Goal: Task Accomplishment & Management: Manage account settings

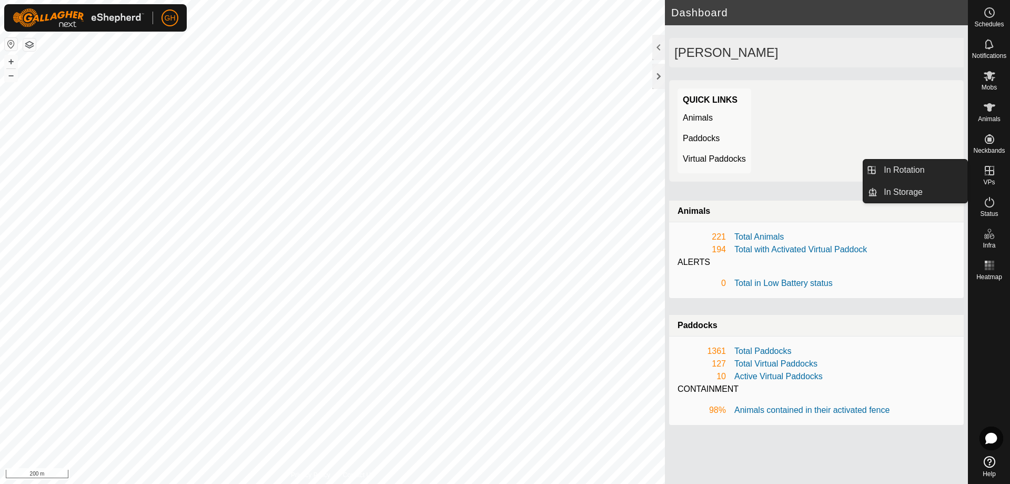
click at [992, 177] on es-virtualpaddocks-svg-icon at bounding box center [989, 170] width 19 height 17
click at [933, 166] on link "In Rotation" at bounding box center [923, 169] width 90 height 21
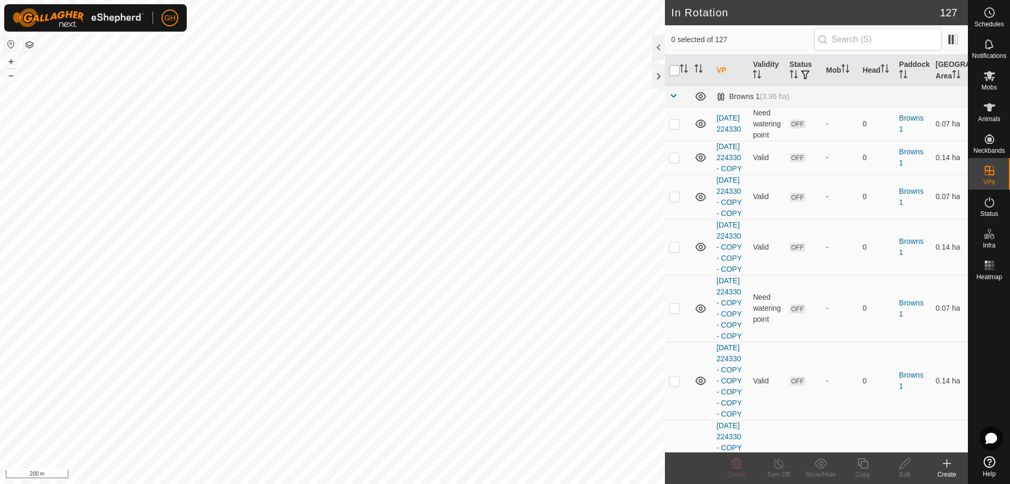
click at [674, 67] on input "checkbox" at bounding box center [674, 70] width 11 height 11
checkbox input "true"
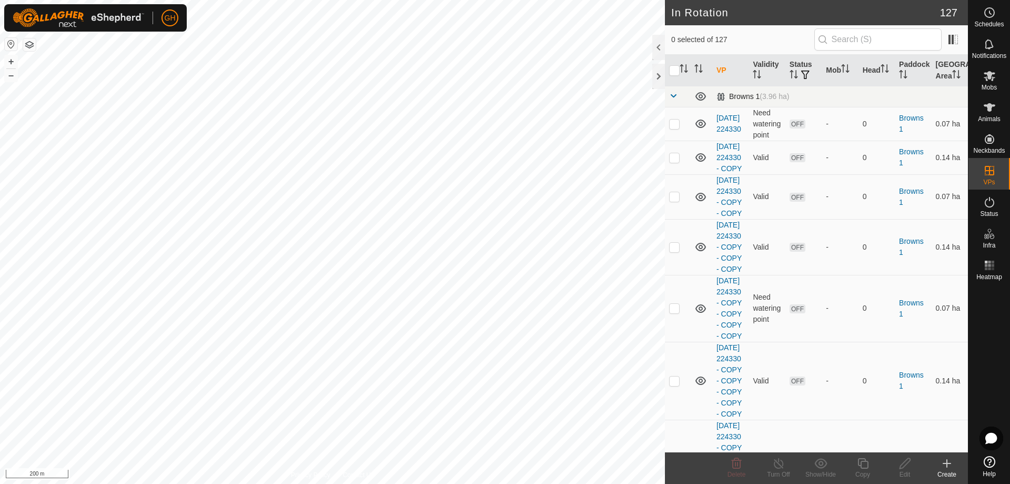
checkbox input "true"
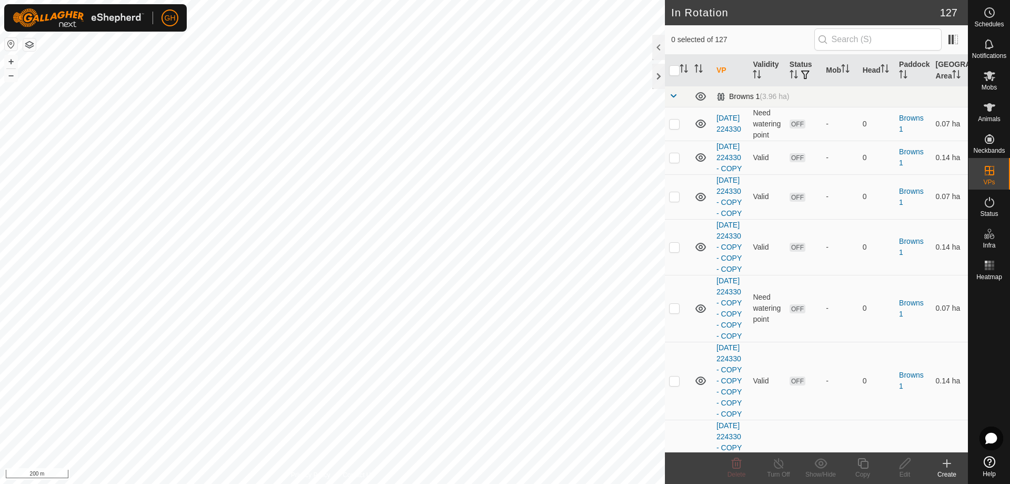
checkbox input "true"
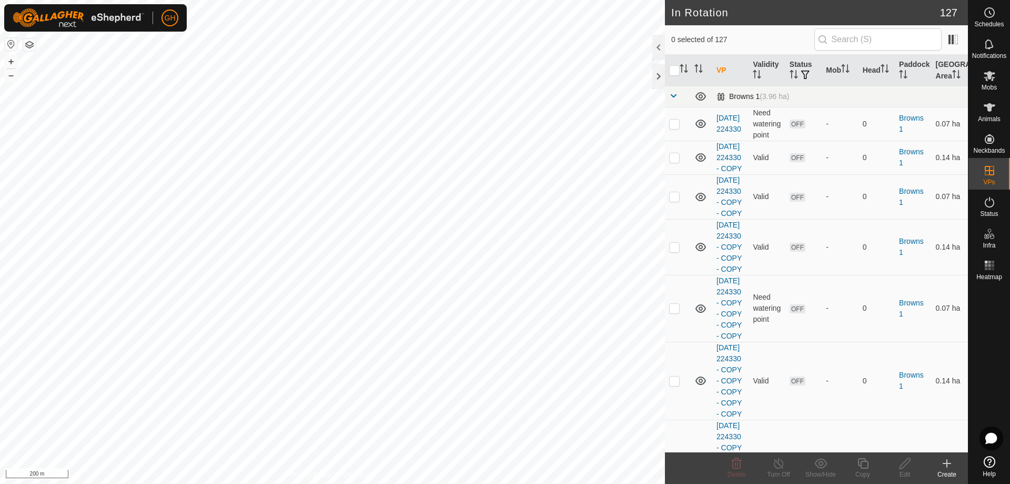
checkbox input "true"
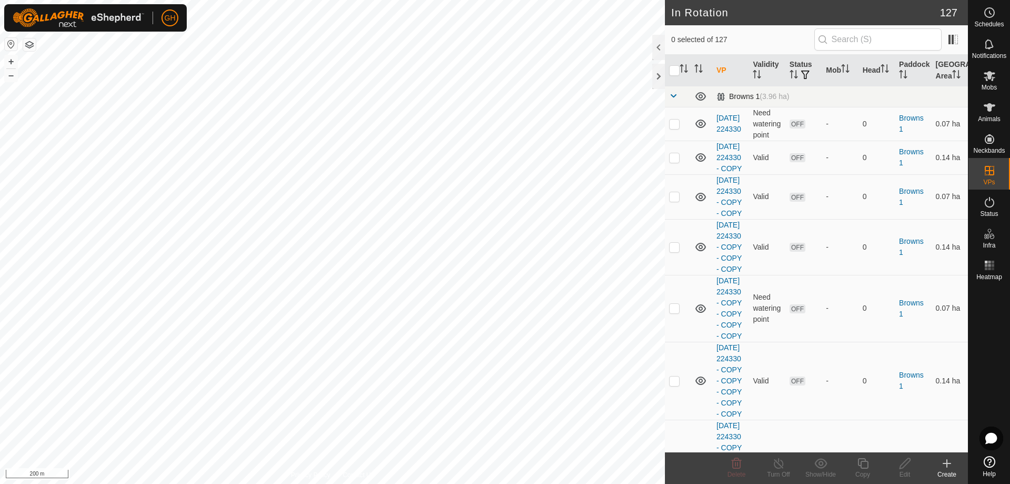
checkbox input "true"
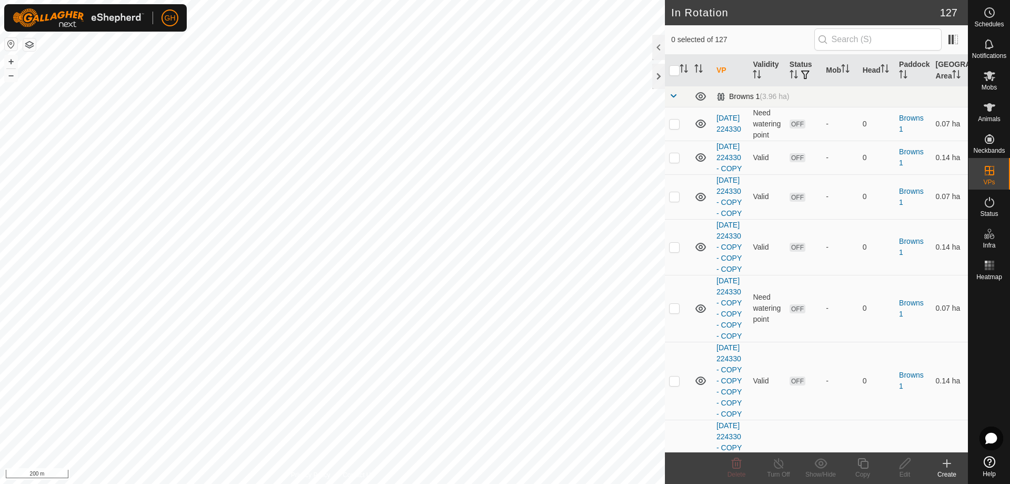
checkbox input "true"
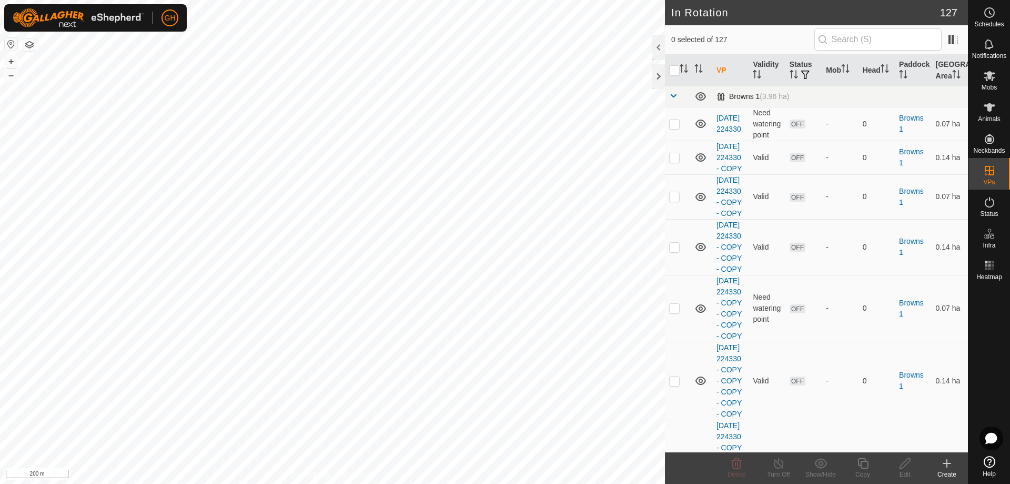
checkbox input "true"
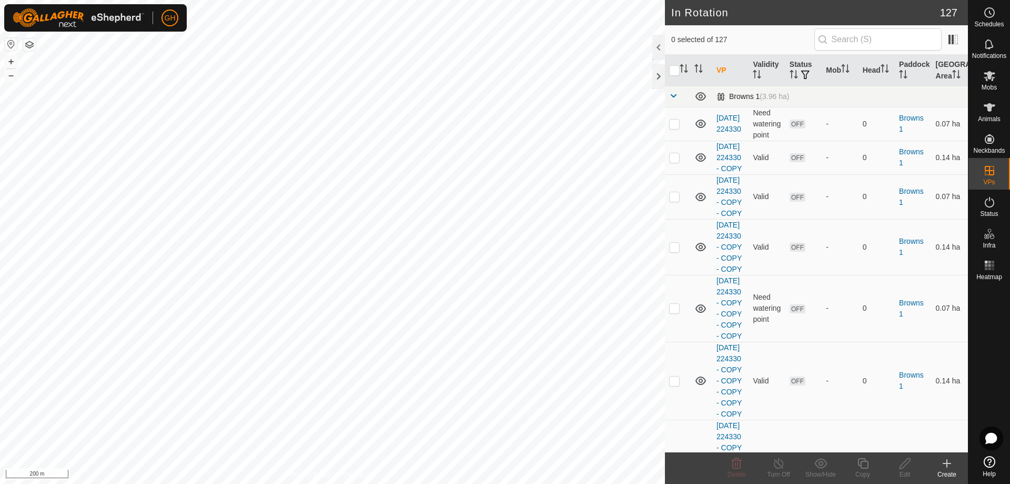
checkbox input "true"
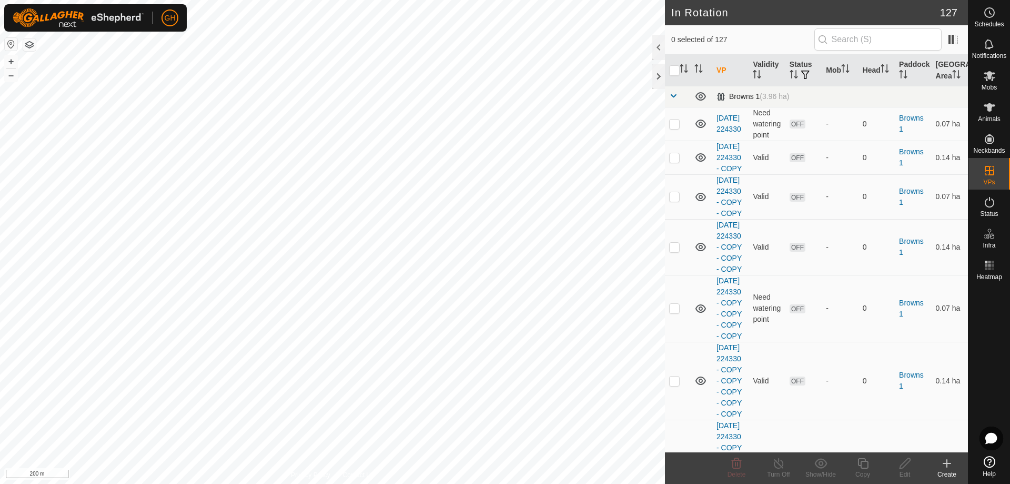
checkbox input "true"
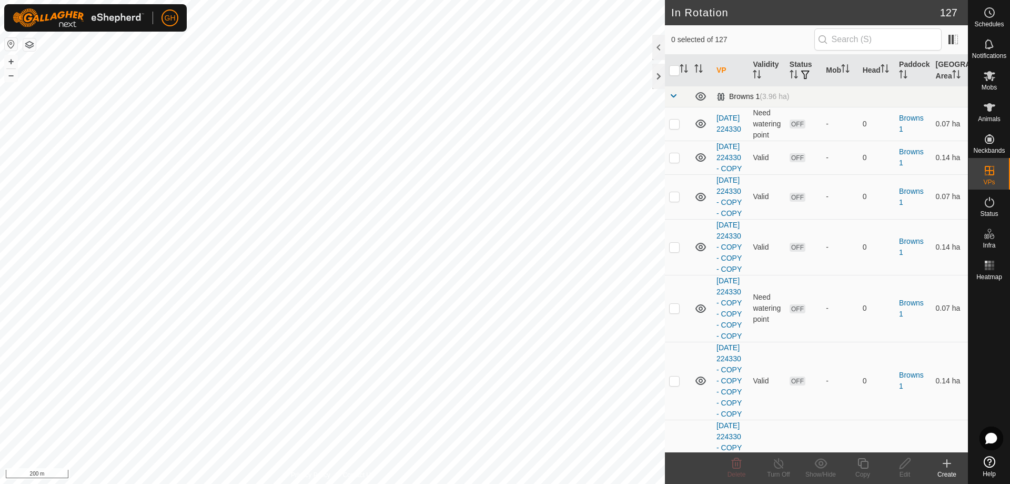
checkbox input "true"
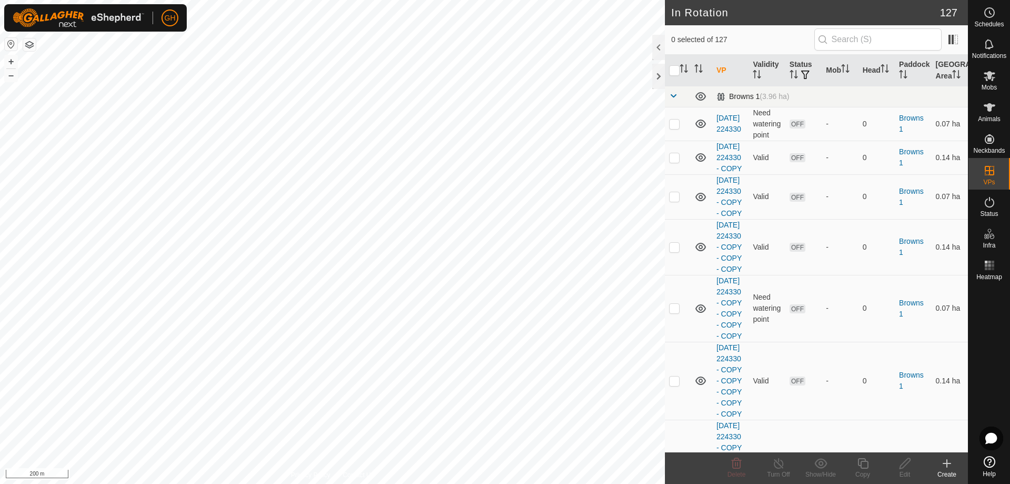
checkbox input "true"
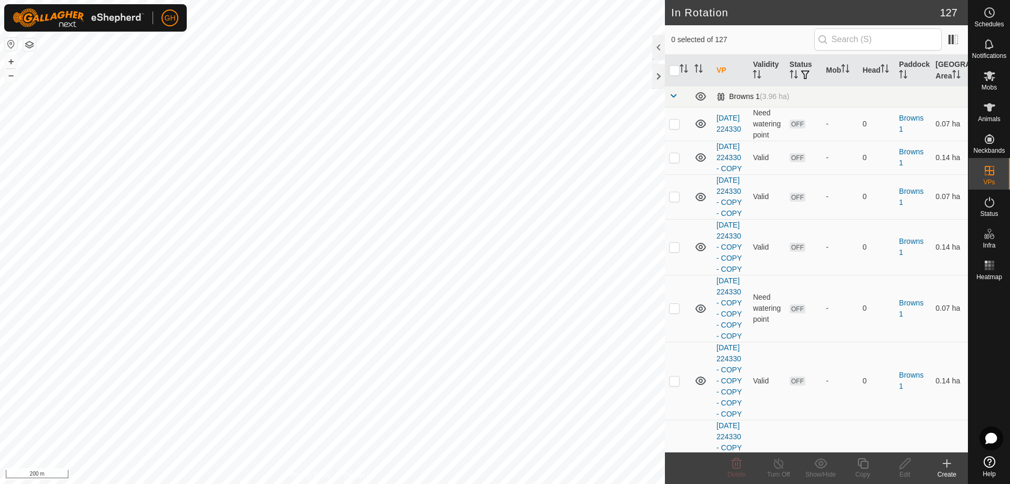
checkbox input "true"
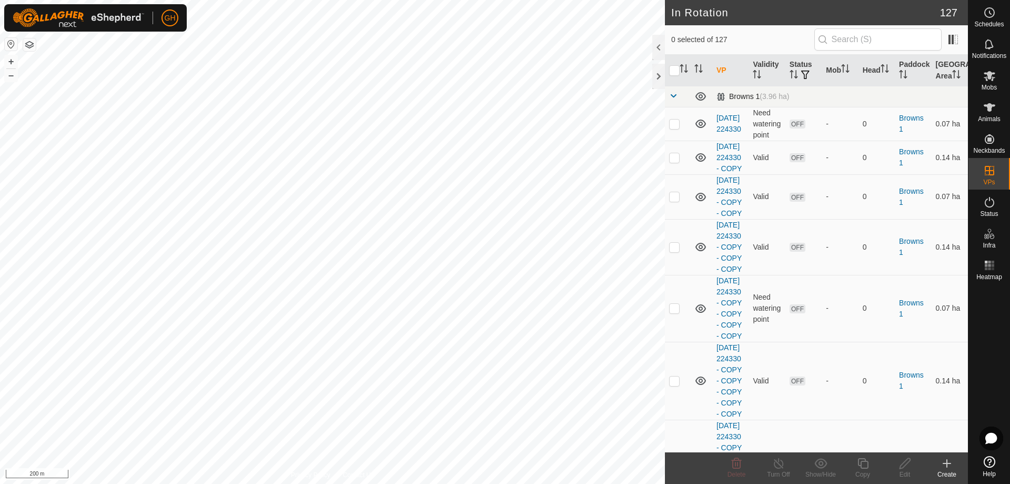
checkbox input "true"
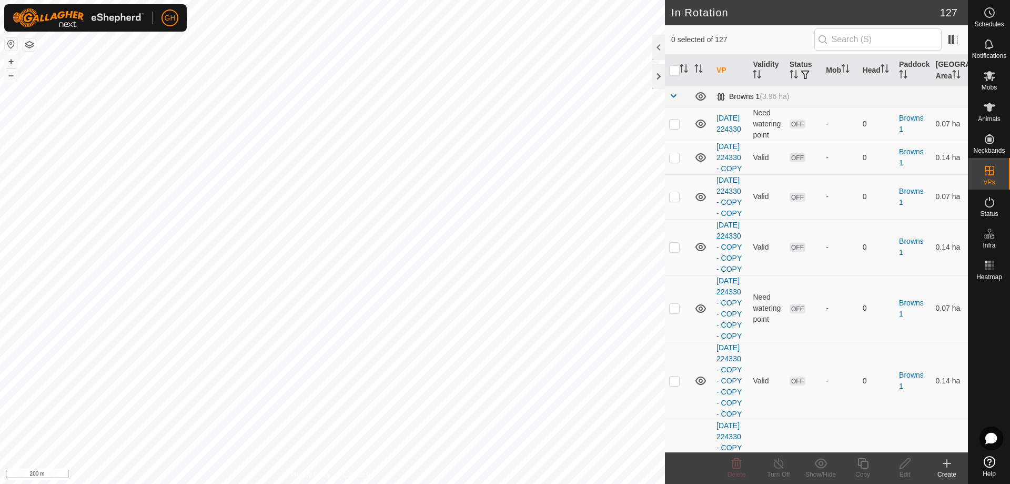
checkbox input "true"
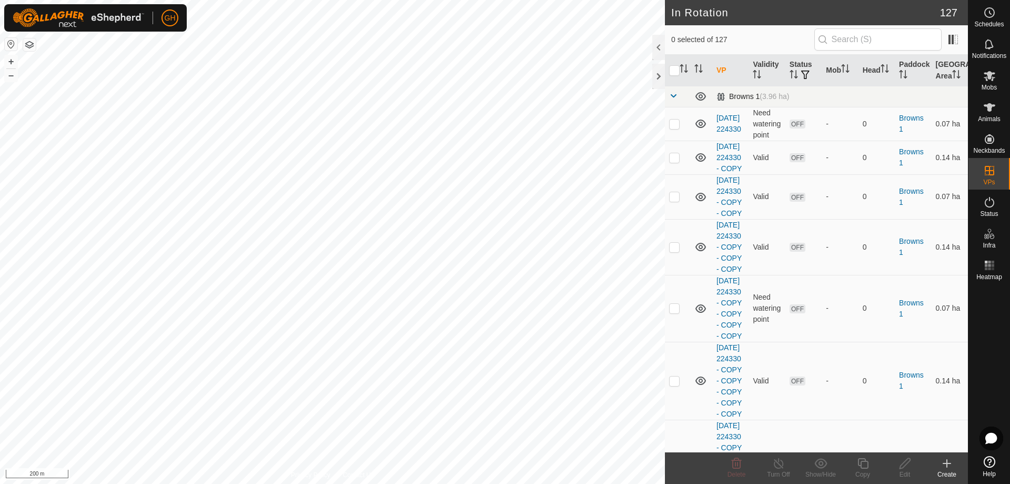
checkbox input "true"
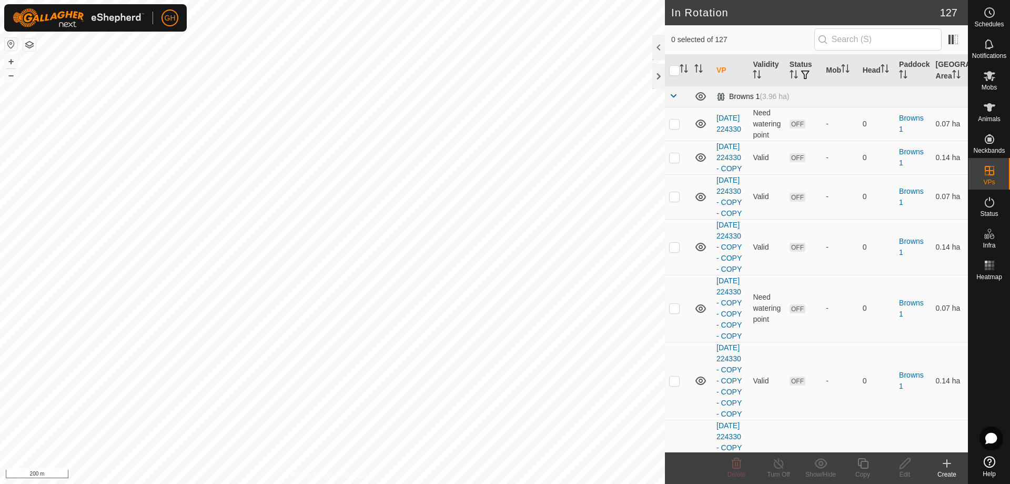
checkbox input "true"
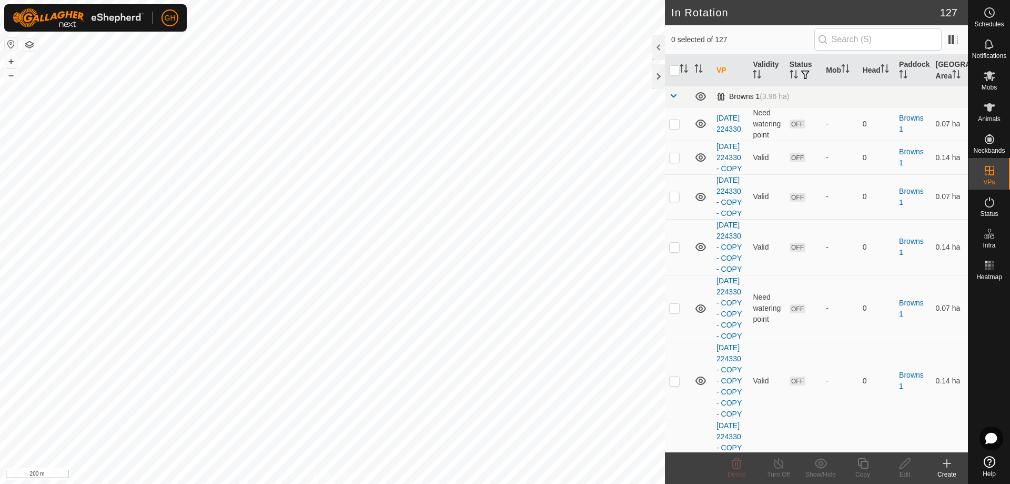
checkbox input "true"
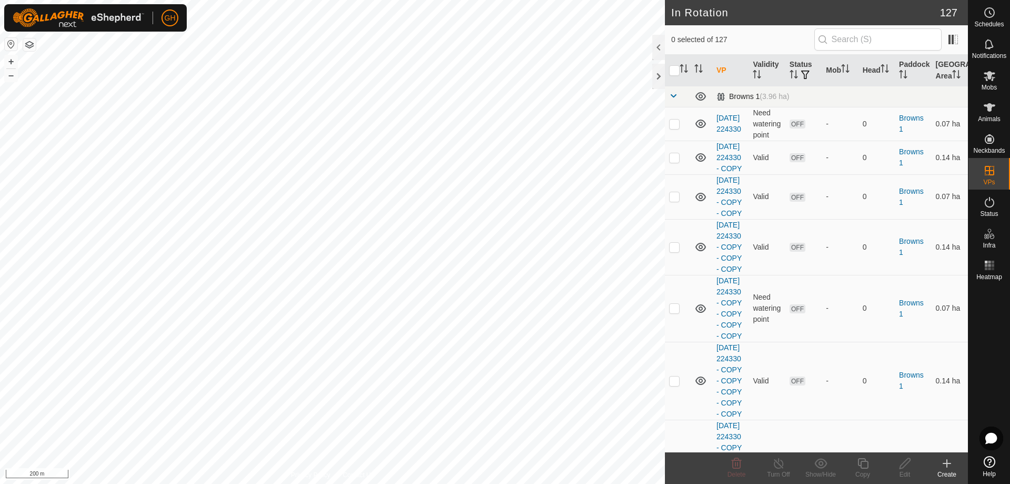
checkbox input "true"
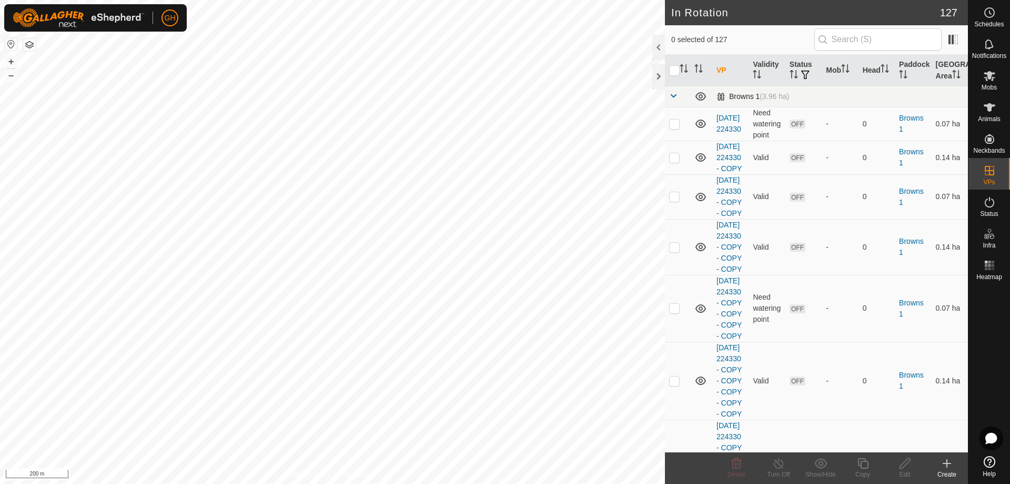
checkbox input "true"
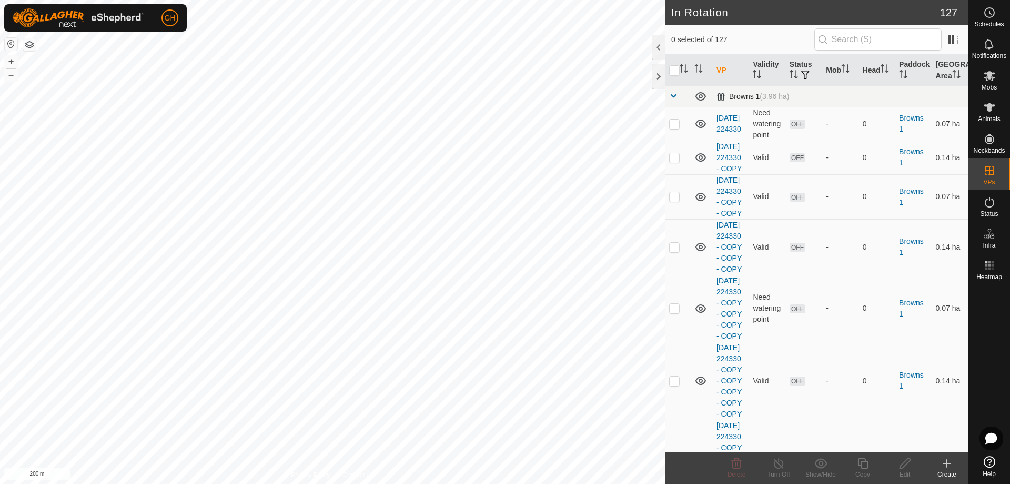
checkbox input "true"
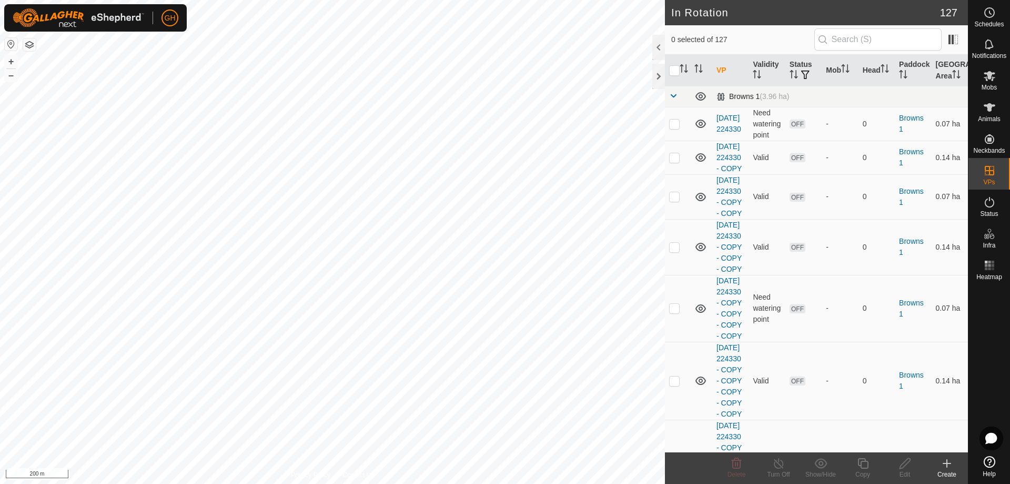
checkbox input "true"
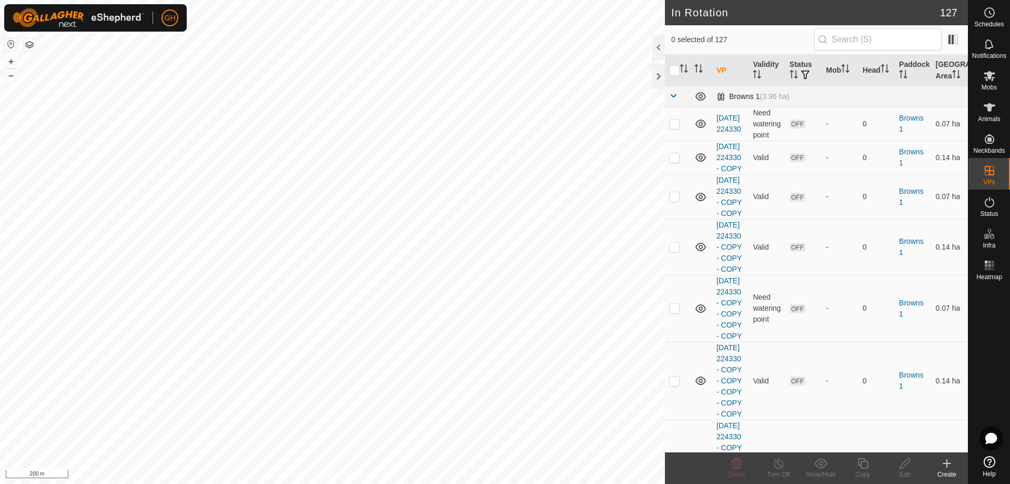
checkbox input "true"
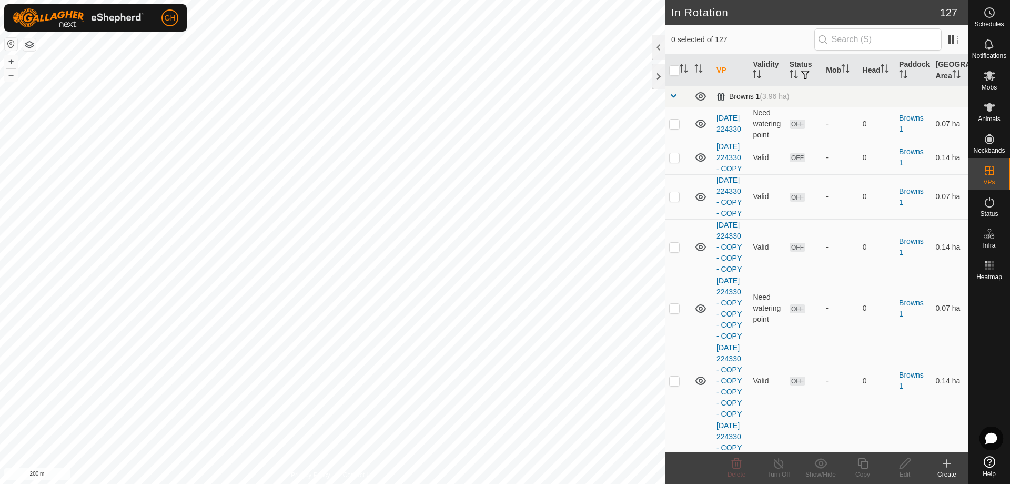
checkbox input "true"
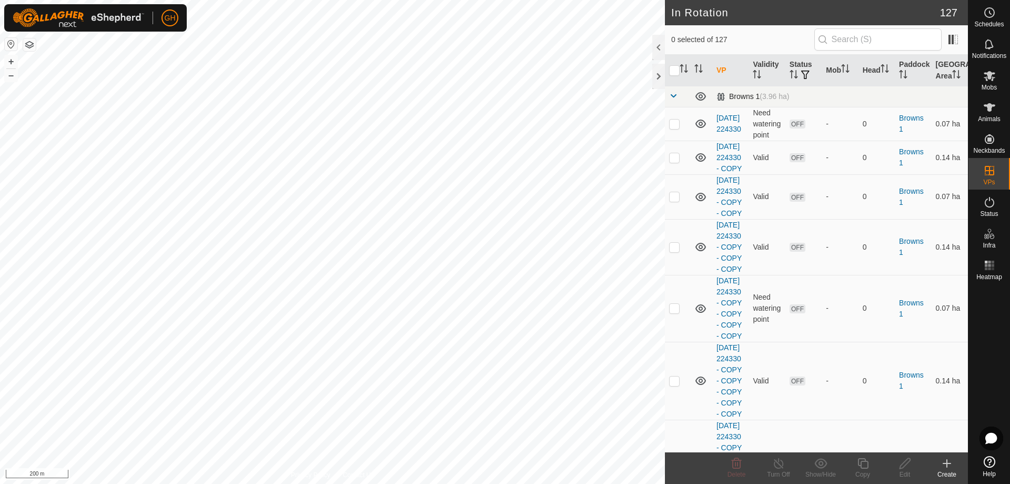
checkbox input "true"
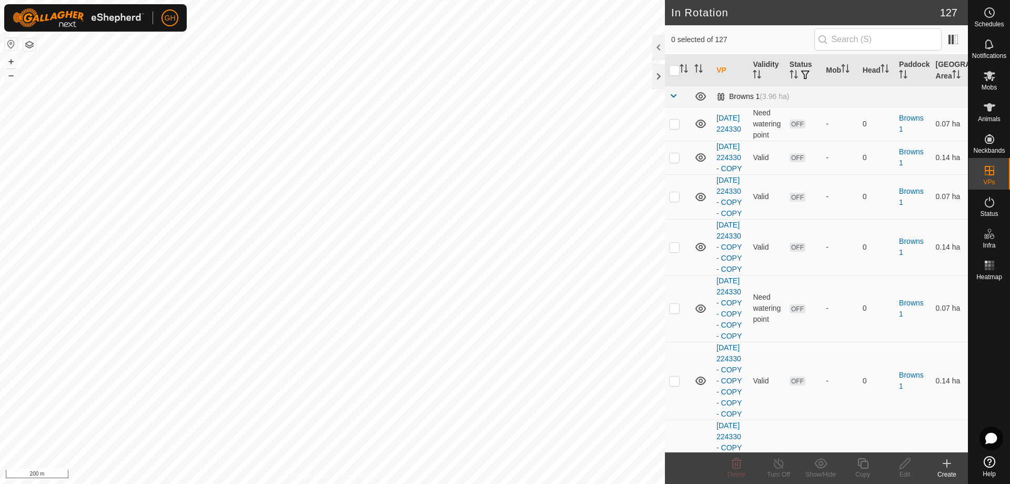
checkbox input "true"
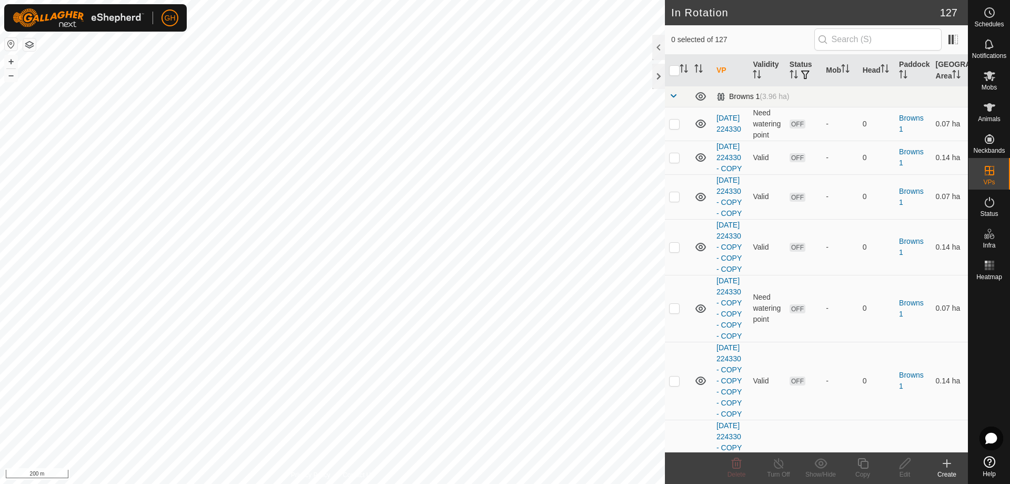
checkbox input "true"
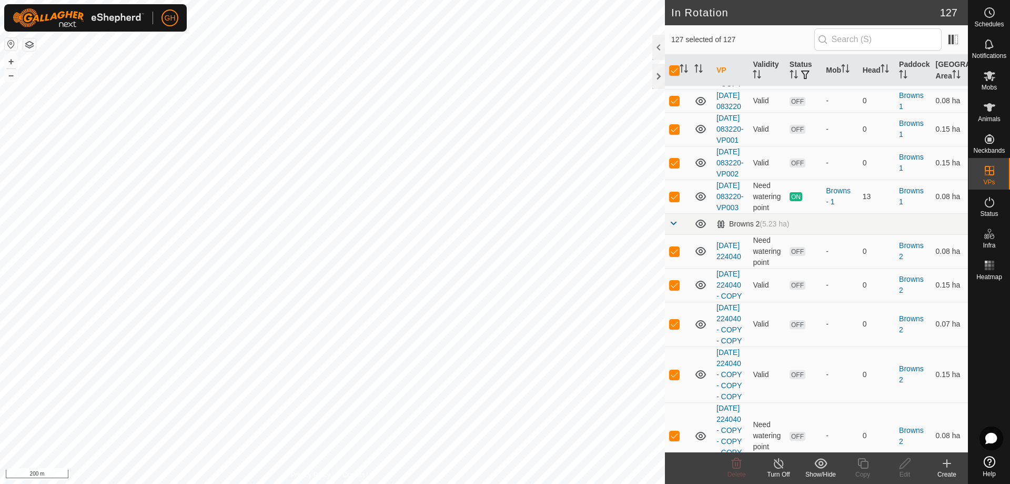
scroll to position [631, 0]
click at [676, 199] on p-checkbox at bounding box center [674, 194] width 11 height 8
checkbox input "false"
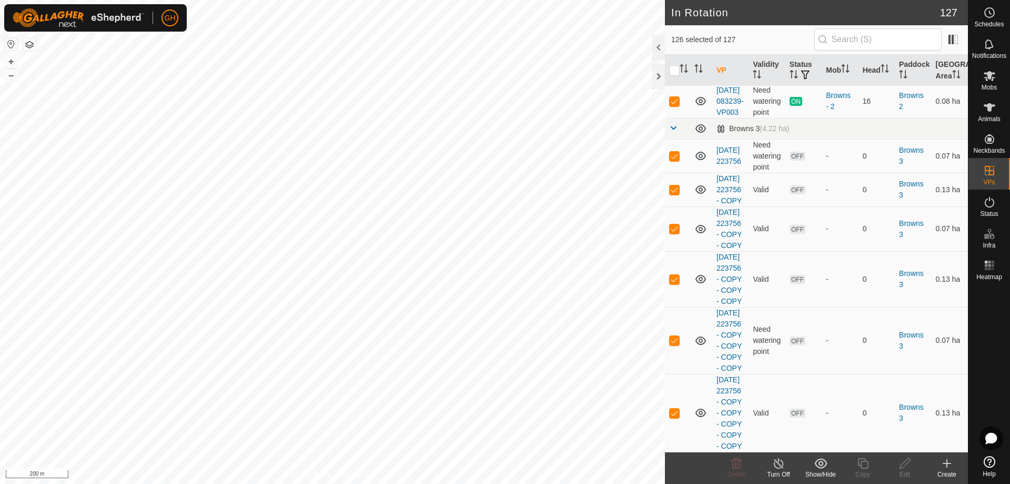
scroll to position [1526, 0]
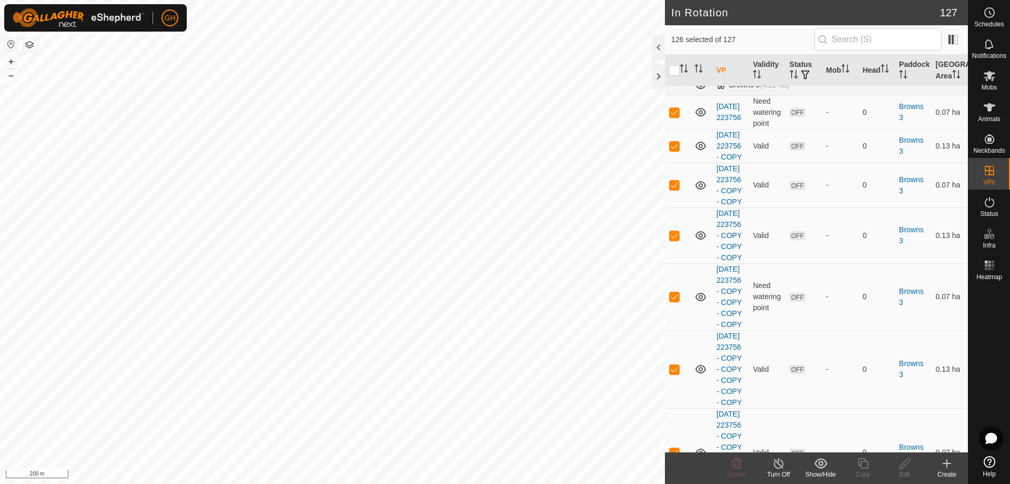
click at [675, 62] on p-checkbox at bounding box center [674, 57] width 11 height 8
checkbox input "false"
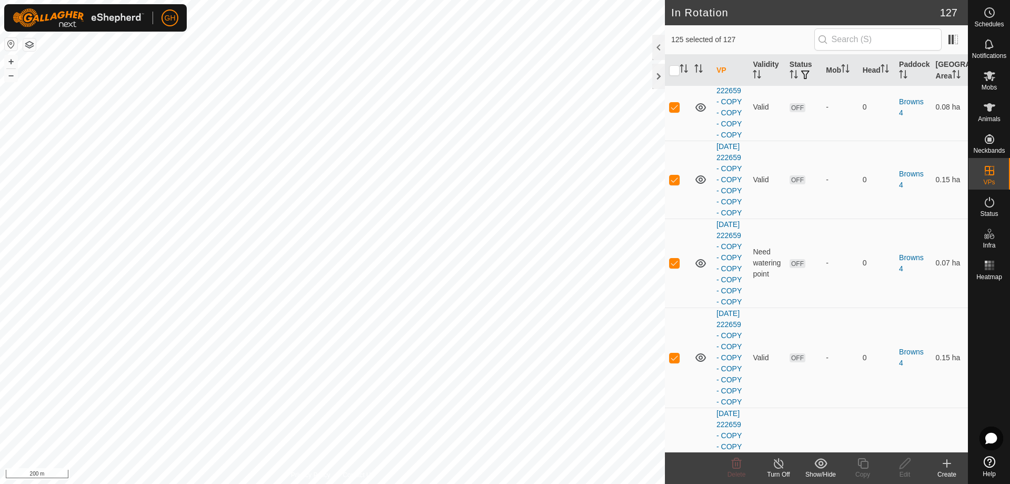
scroll to position [2894, 0]
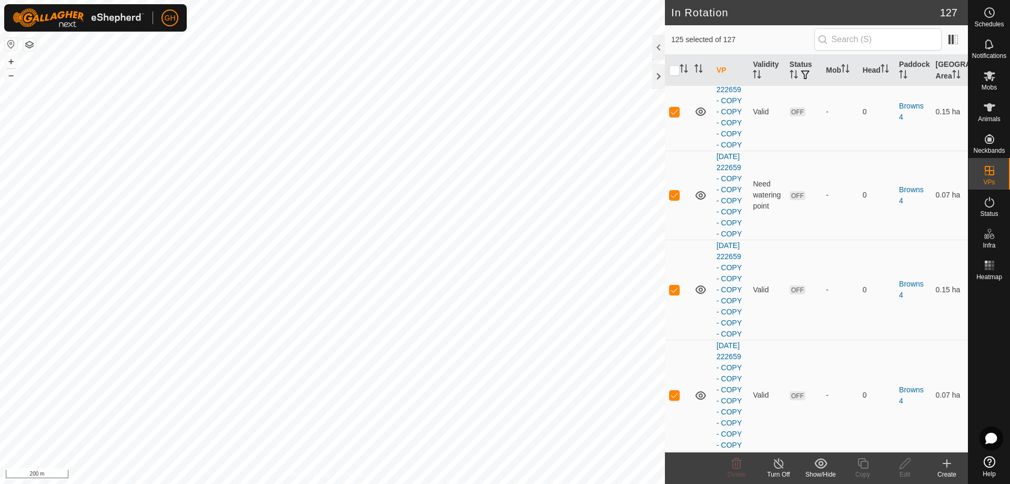
checkbox input "false"
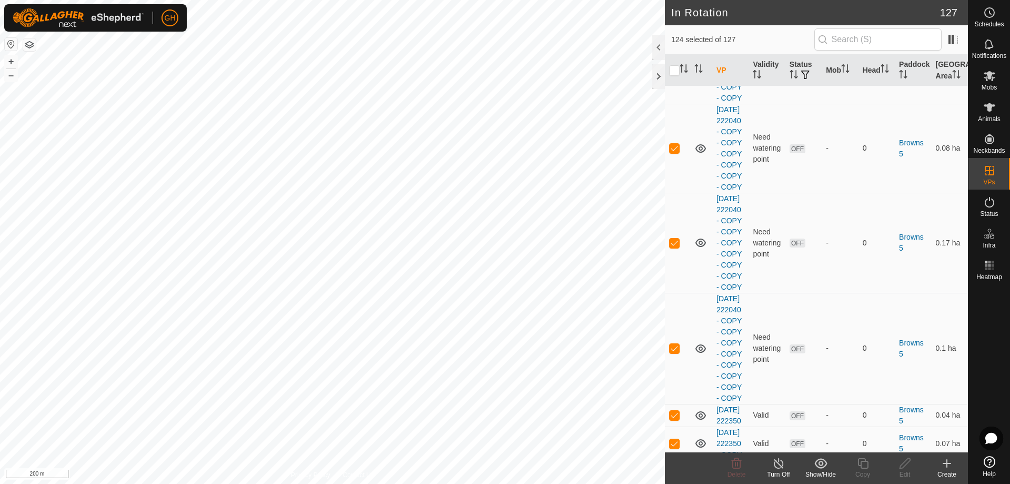
scroll to position [3736, 0]
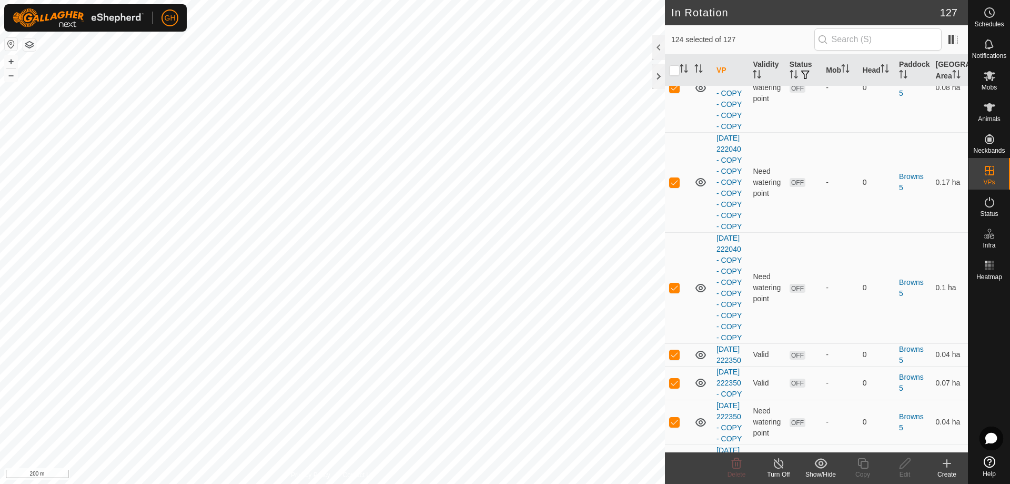
checkbox input "false"
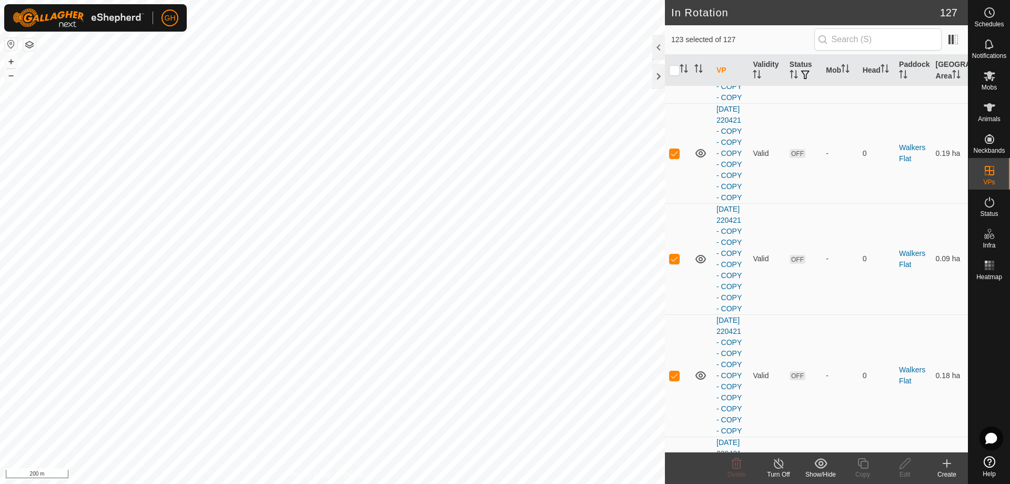
scroll to position [5262, 0]
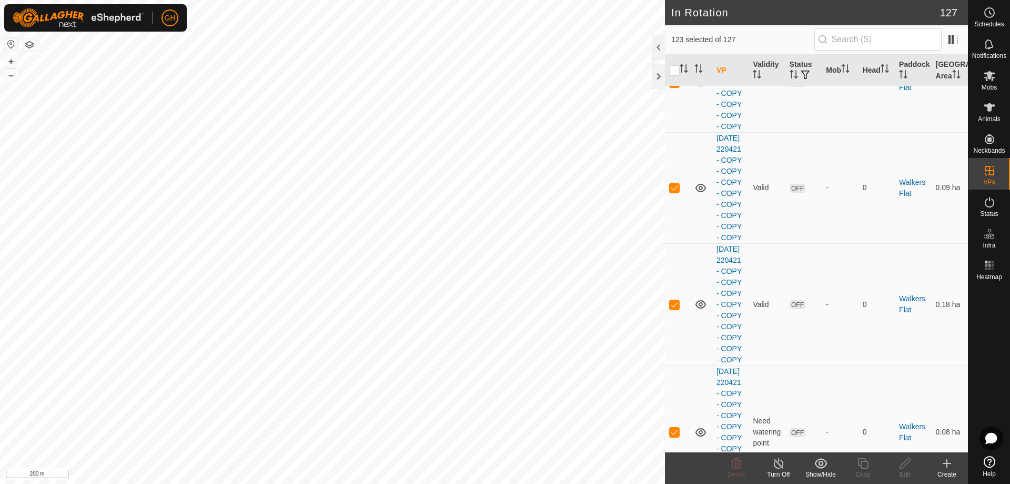
checkbox input "false"
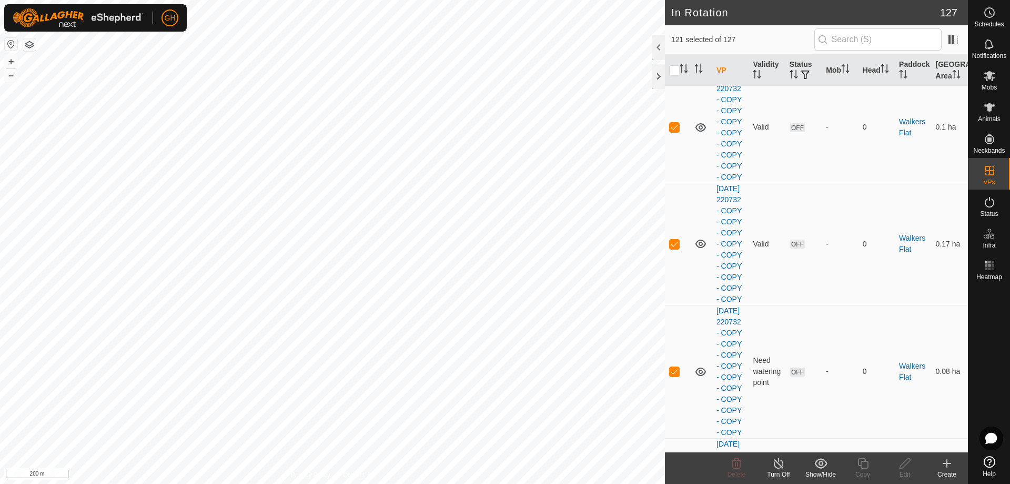
scroll to position [6525, 0]
checkbox input "false"
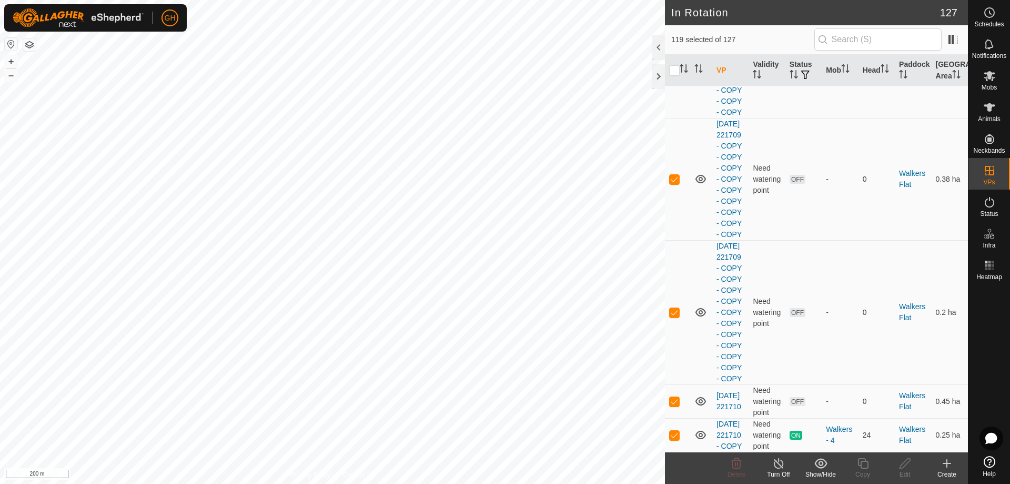
scroll to position [9050, 0]
checkbox input "false"
click at [676, 430] on p-checkbox at bounding box center [674, 434] width 11 height 8
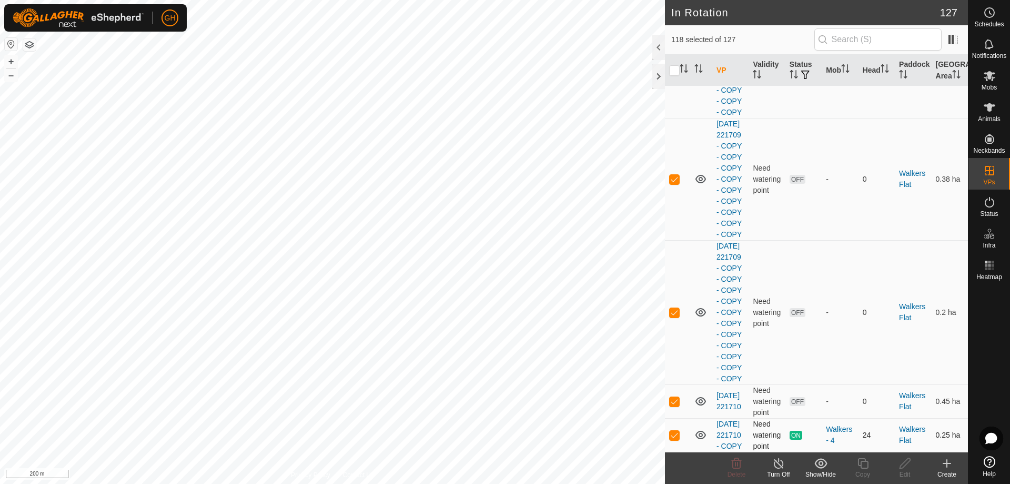
checkbox input "false"
click at [732, 463] on icon at bounding box center [737, 463] width 10 height 11
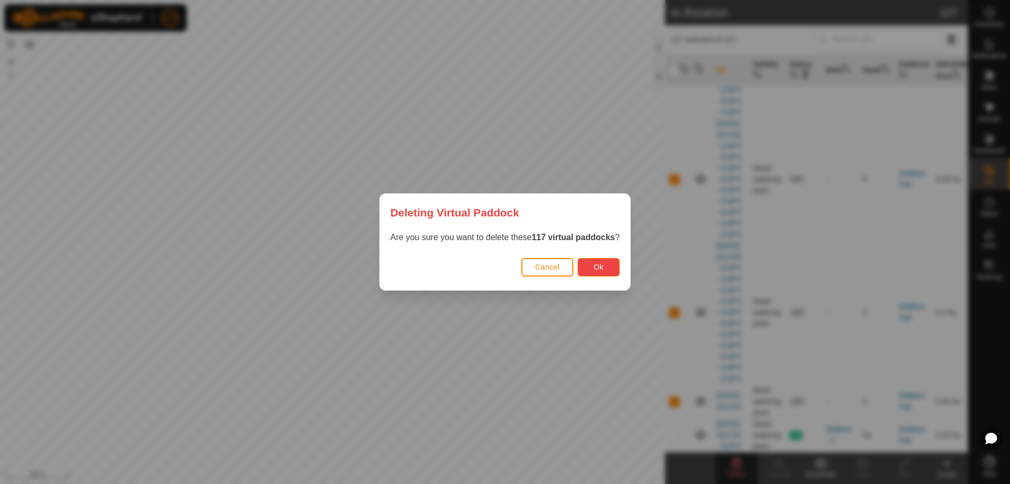
click at [597, 261] on button "Ok" at bounding box center [599, 267] width 42 height 18
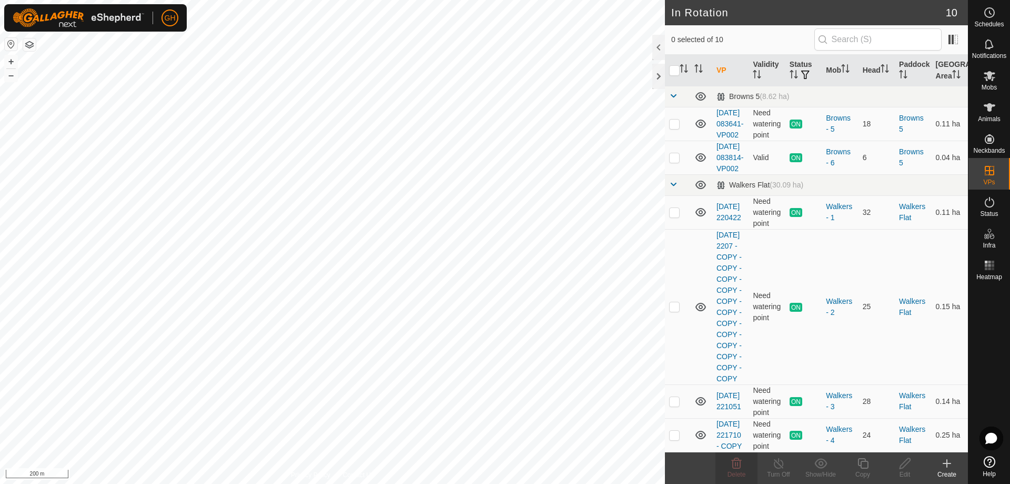
scroll to position [0, 0]
